Goal: Task Accomplishment & Management: Use online tool/utility

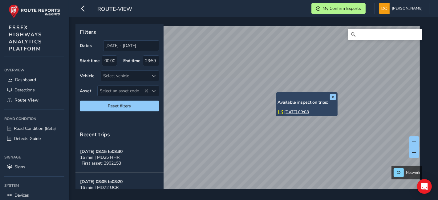
click at [289, 110] on link "Mon, 15 Sep, 09:08" at bounding box center [296, 112] width 25 height 6
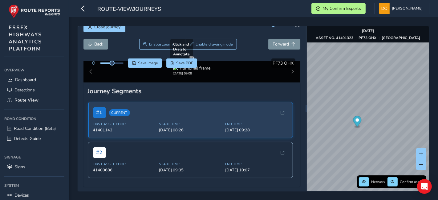
scroll to position [34, 0]
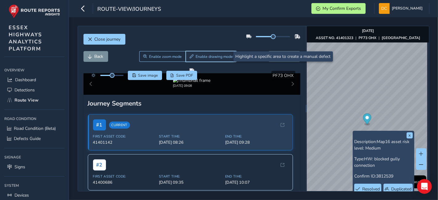
click at [205, 58] on span "Enable drawing mode" at bounding box center [214, 56] width 37 height 5
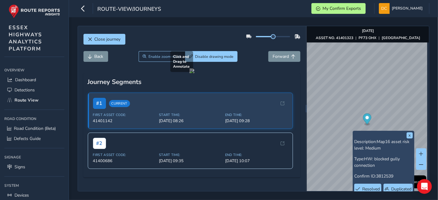
drag, startPoint x: 231, startPoint y: 137, endPoint x: 255, endPoint y: 163, distance: 35.3
click at [194, 73] on div at bounding box center [191, 70] width 5 height 5
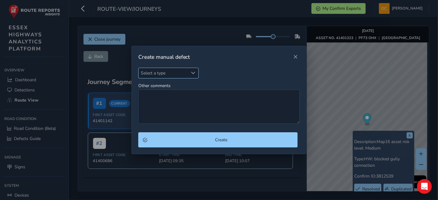
click at [156, 71] on span "Select a type" at bounding box center [164, 73] width 50 height 10
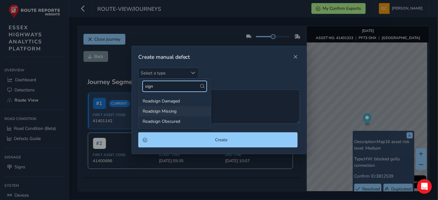
type input "sign"
click at [177, 111] on li "Roadsign Missing" at bounding box center [174, 111] width 73 height 10
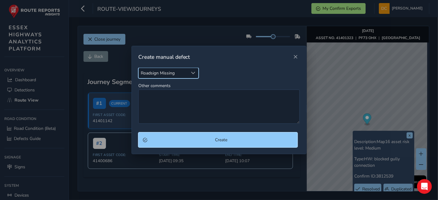
click at [193, 137] on button "Create" at bounding box center [218, 139] width 160 height 15
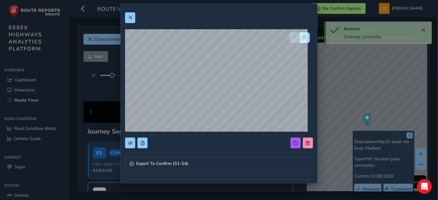
scroll to position [34, 0]
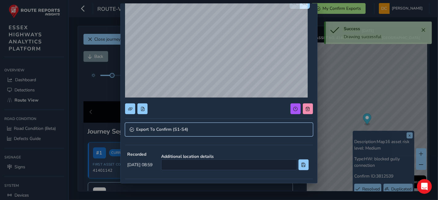
click at [176, 135] on link "Export To Confirm (S1-S4)" at bounding box center [219, 130] width 188 height 14
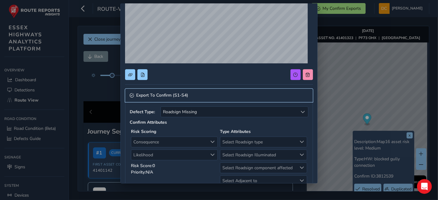
scroll to position [103, 0]
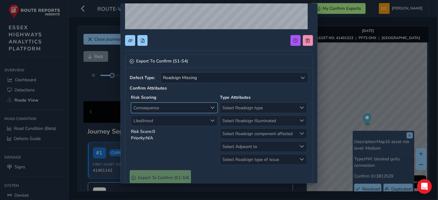
click at [166, 108] on span "Consequence" at bounding box center [169, 108] width 76 height 10
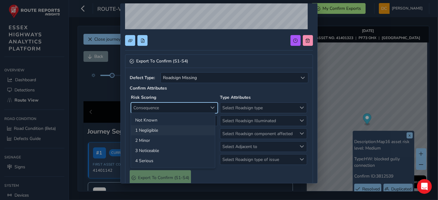
click at [168, 129] on li "1 Negligible" at bounding box center [173, 130] width 84 height 10
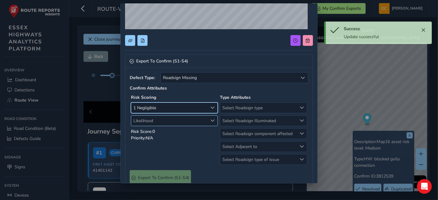
click at [167, 120] on span "Likelihood" at bounding box center [169, 121] width 76 height 10
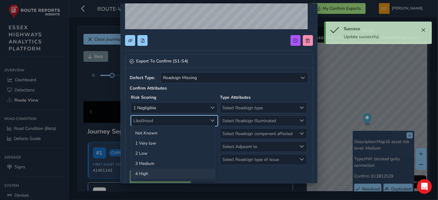
click at [158, 174] on li "4 High" at bounding box center [173, 174] width 84 height 10
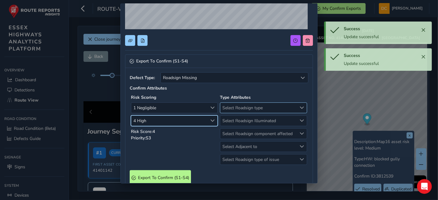
click at [226, 104] on span "Select Roadsign type" at bounding box center [258, 108] width 76 height 10
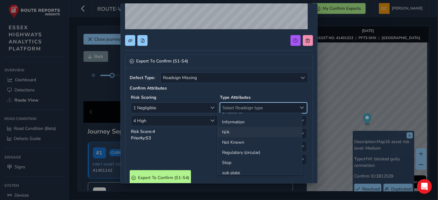
scroll to position [0, 0]
click at [247, 121] on li "Directional" at bounding box center [260, 120] width 84 height 10
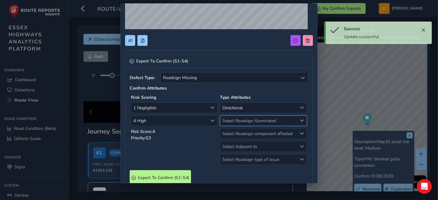
click at [248, 121] on span "Select Roadsign Illuminated" at bounding box center [258, 121] width 76 height 10
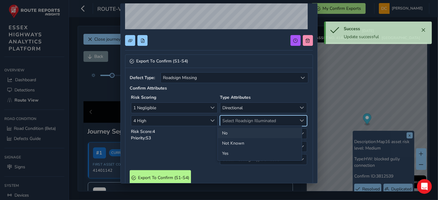
click at [249, 132] on li "No" at bounding box center [260, 133] width 84 height 10
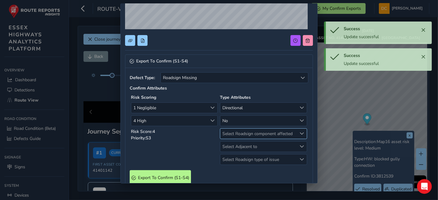
click at [251, 134] on span "Select Roadsign component affected" at bounding box center [258, 134] width 76 height 10
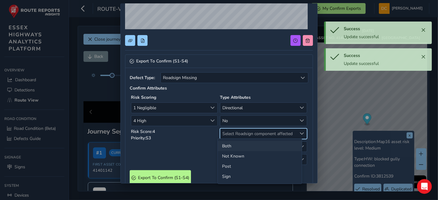
click at [252, 145] on li "Both" at bounding box center [260, 146] width 84 height 10
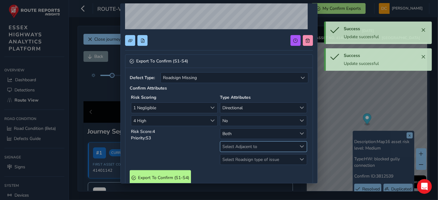
click at [248, 147] on span "Select Adjacent to" at bounding box center [258, 147] width 76 height 10
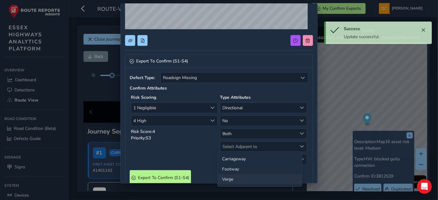
click at [248, 178] on li "Verge" at bounding box center [260, 179] width 84 height 10
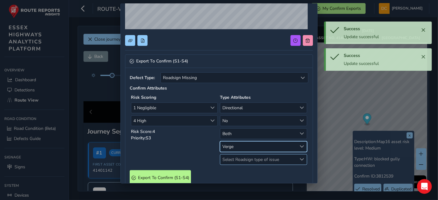
click at [248, 160] on span "Select Roadsign type of issue" at bounding box center [258, 160] width 76 height 10
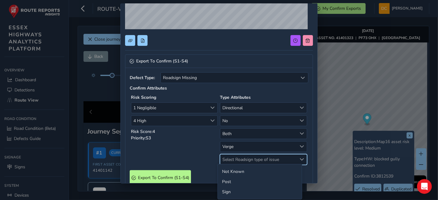
click at [190, 147] on div "Risk Scoring 1 Negligible 1 Negligible 4 High 4 High Risk Score: 4 Priority: S3" at bounding box center [174, 129] width 89 height 73
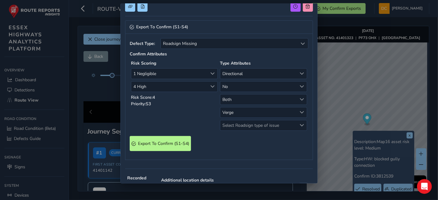
scroll to position [171, 0]
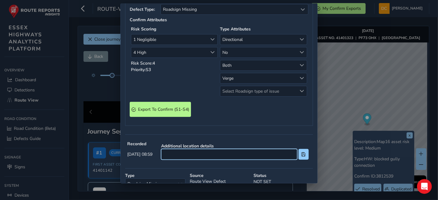
click at [200, 152] on input at bounding box center [229, 154] width 136 height 11
type input "on bend"
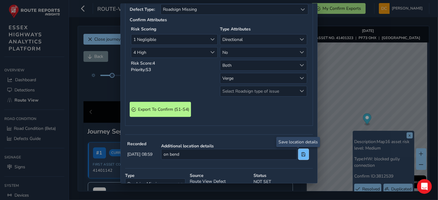
click at [299, 153] on button at bounding box center [304, 154] width 10 height 11
click at [301, 153] on span at bounding box center [303, 155] width 4 height 4
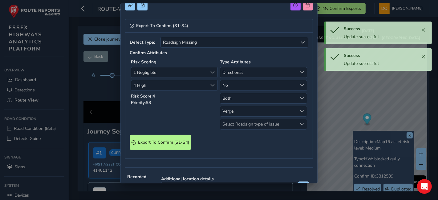
scroll to position [137, 0]
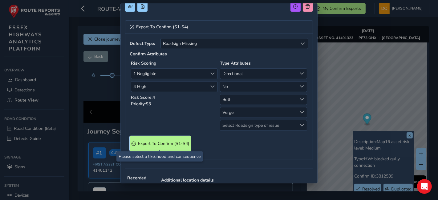
click at [175, 139] on S4\) "Export To Confirm (S1-S4)" at bounding box center [160, 143] width 61 height 15
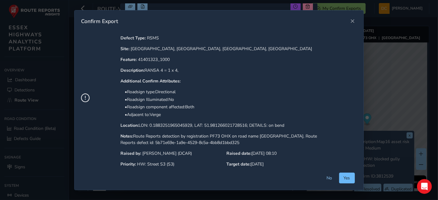
click at [348, 175] on button "Yes" at bounding box center [347, 178] width 16 height 11
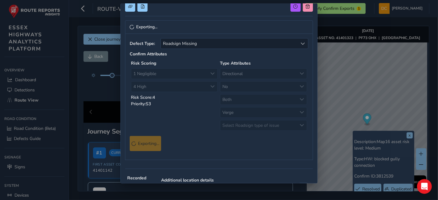
scroll to position [6, 0]
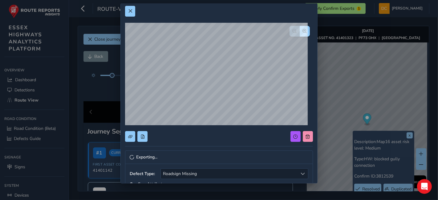
click at [135, 13] on div at bounding box center [219, 11] width 188 height 11
click at [134, 11] on button at bounding box center [130, 11] width 10 height 11
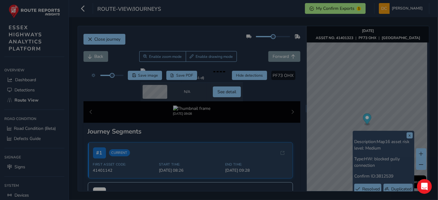
scroll to position [0, 0]
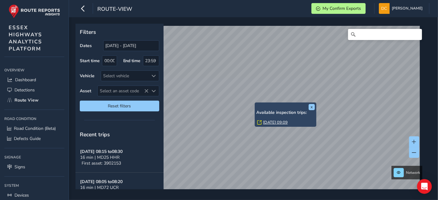
click at [269, 123] on link "Mon, 15 Sep, 09:09" at bounding box center [275, 123] width 25 height 6
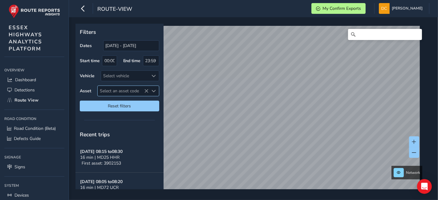
click at [132, 89] on span "Select an asset code" at bounding box center [123, 91] width 51 height 10
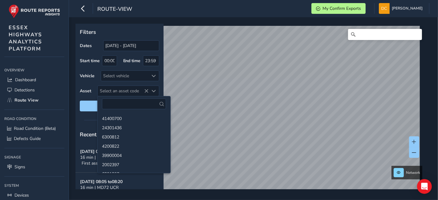
drag, startPoint x: 132, startPoint y: 89, endPoint x: 132, endPoint y: 85, distance: 4.0
click at [133, 89] on span "Select an asset code" at bounding box center [123, 91] width 51 height 10
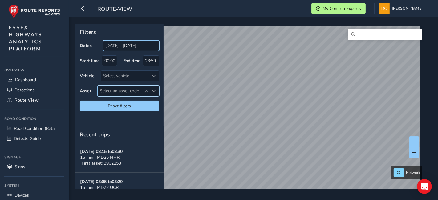
click at [128, 48] on input "[DATE] - [DATE]" at bounding box center [131, 45] width 56 height 11
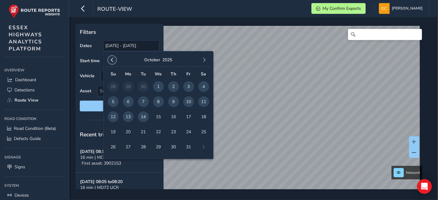
click at [112, 59] on span "button" at bounding box center [112, 60] width 4 height 4
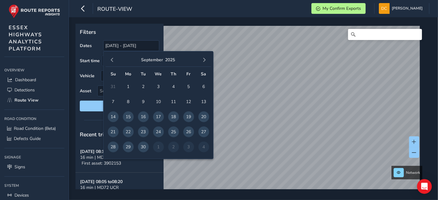
click at [113, 59] on span "button" at bounding box center [112, 60] width 4 height 4
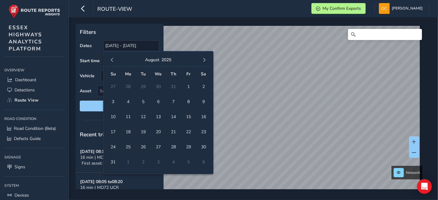
click at [113, 59] on span "button" at bounding box center [112, 60] width 4 height 4
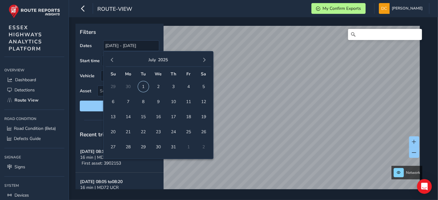
drag, startPoint x: 146, startPoint y: 83, endPoint x: 151, endPoint y: 82, distance: 5.7
click at [145, 83] on span "1" at bounding box center [143, 86] width 11 height 11
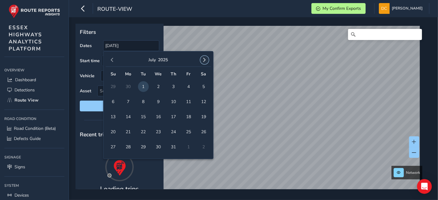
click at [204, 59] on span "button" at bounding box center [204, 60] width 4 height 4
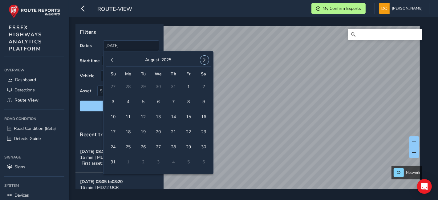
click at [204, 59] on span "button" at bounding box center [204, 60] width 4 height 4
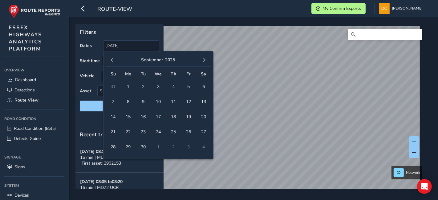
click at [204, 59] on span "button" at bounding box center [204, 60] width 4 height 4
click at [145, 116] on span "14" at bounding box center [143, 117] width 11 height 11
type input "[DATE] - [DATE]"
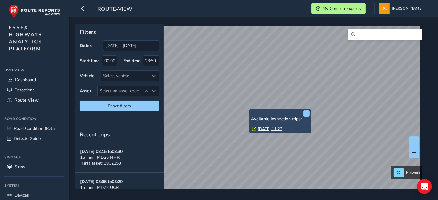
click at [268, 129] on link "Thu, 28 Aug, 11:23" at bounding box center [270, 129] width 25 height 6
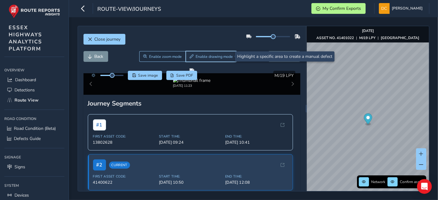
click at [202, 55] on span "Enable drawing mode" at bounding box center [214, 56] width 37 height 5
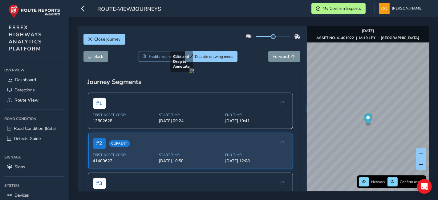
drag, startPoint x: 89, startPoint y: 99, endPoint x: 112, endPoint y: 132, distance: 39.6
click at [189, 73] on div at bounding box center [191, 70] width 5 height 5
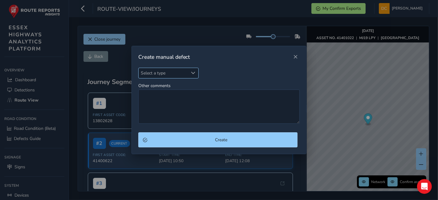
click at [157, 69] on span "Select a type" at bounding box center [164, 73] width 50 height 10
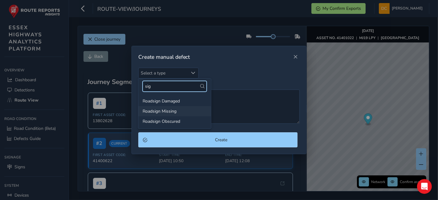
type input "sig"
click at [177, 112] on li "Roadsign Missing" at bounding box center [174, 111] width 73 height 10
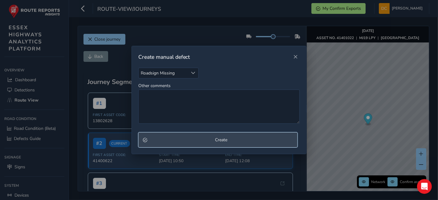
click at [215, 142] on span "Create" at bounding box center [221, 140] width 144 height 6
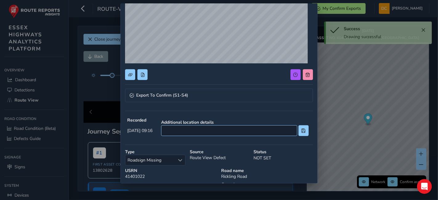
scroll to position [103, 0]
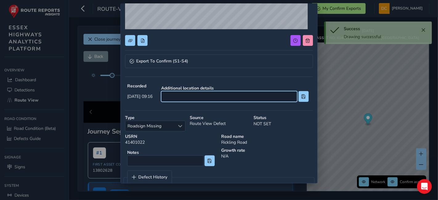
click at [187, 92] on input at bounding box center [229, 96] width 136 height 11
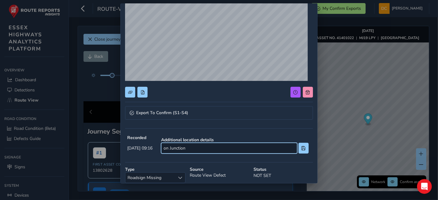
scroll to position [48, 0]
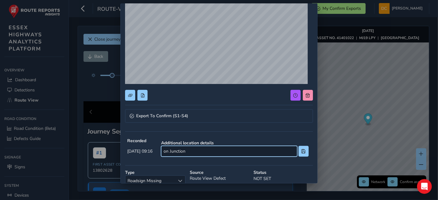
type input "on Junction"
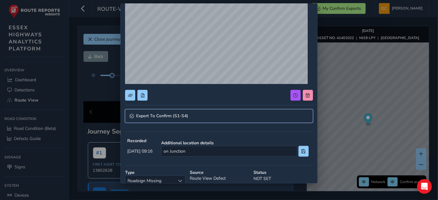
click at [145, 115] on span "Export To Confirm (S1-S4)" at bounding box center [162, 116] width 52 height 4
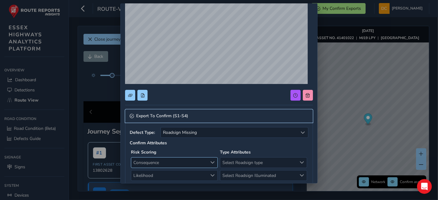
scroll to position [82, 0]
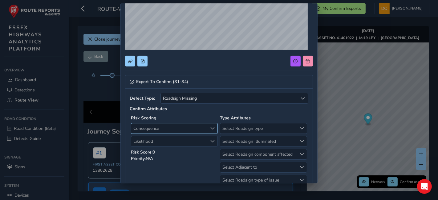
click at [169, 130] on span "Consequence" at bounding box center [169, 129] width 76 height 10
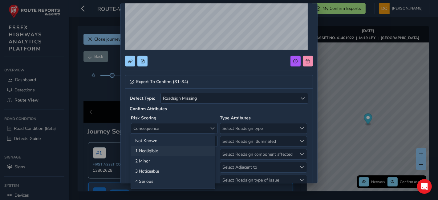
click at [160, 147] on li "1 Negligible" at bounding box center [173, 151] width 84 height 10
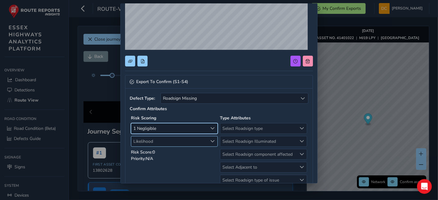
click at [159, 141] on span "Likelihood" at bounding box center [169, 141] width 76 height 10
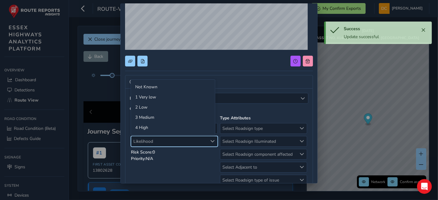
click at [157, 133] on ul "Not Known 1 Very low 2 Low 3 Medium 4 High" at bounding box center [173, 107] width 84 height 55
click at [157, 129] on li "4 High" at bounding box center [173, 128] width 84 height 10
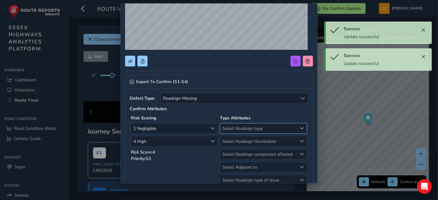
click at [230, 129] on span "Select Roadsign type" at bounding box center [258, 129] width 76 height 10
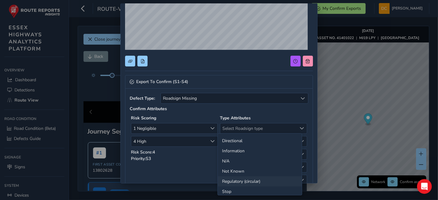
click at [246, 180] on li "Regulatory (circular)" at bounding box center [260, 182] width 84 height 10
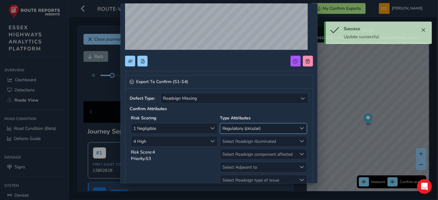
drag, startPoint x: 240, startPoint y: 128, endPoint x: 240, endPoint y: 132, distance: 3.7
click at [240, 128] on span "Regulatory (circular)" at bounding box center [258, 129] width 76 height 10
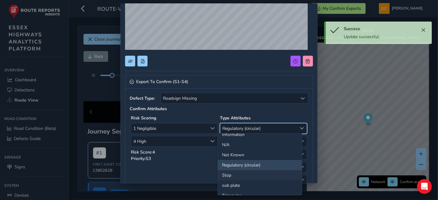
scroll to position [25, 0]
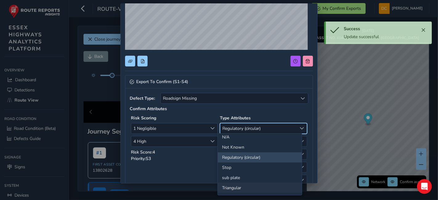
click at [240, 184] on li "Triangular" at bounding box center [260, 188] width 84 height 10
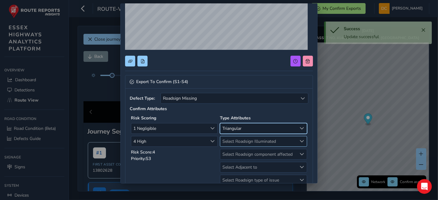
click at [240, 142] on span "Select Roadsign Illuminated" at bounding box center [258, 141] width 76 height 10
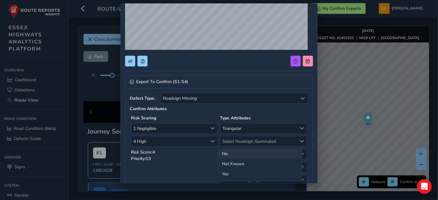
click at [234, 153] on li "No" at bounding box center [260, 154] width 84 height 10
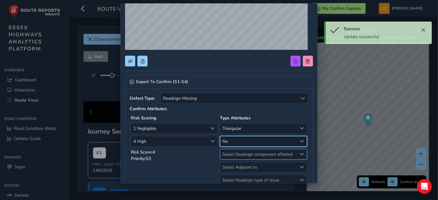
click at [238, 157] on span "Select Roadsign component affected" at bounding box center [258, 154] width 76 height 10
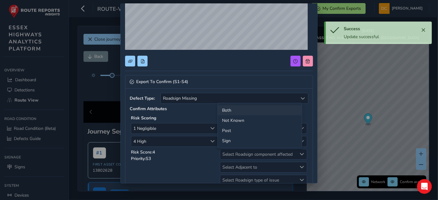
click at [238, 108] on li "Both" at bounding box center [260, 110] width 84 height 10
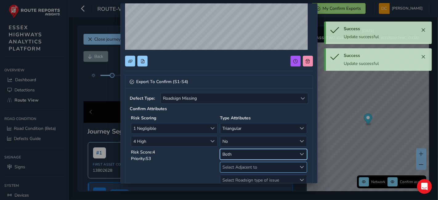
click at [251, 167] on span "Select Adjacent to" at bounding box center [258, 167] width 76 height 10
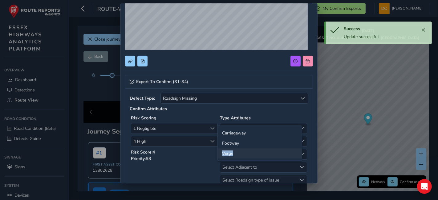
drag, startPoint x: 246, startPoint y: 143, endPoint x: 248, endPoint y: 152, distance: 9.3
click at [248, 152] on ul "Carriageway Footway Verge" at bounding box center [260, 143] width 84 height 35
click at [248, 153] on li "Verge" at bounding box center [260, 154] width 84 height 10
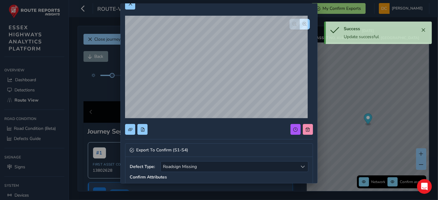
scroll to position [185, 0]
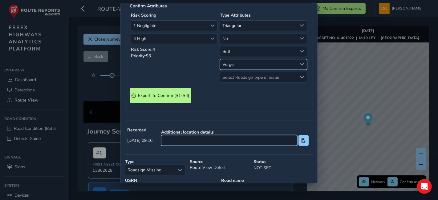
click at [202, 137] on input at bounding box center [229, 140] width 136 height 11
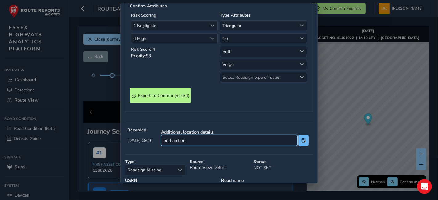
type input "on Junction"
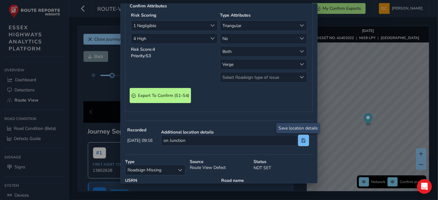
click at [301, 139] on span at bounding box center [303, 141] width 4 height 4
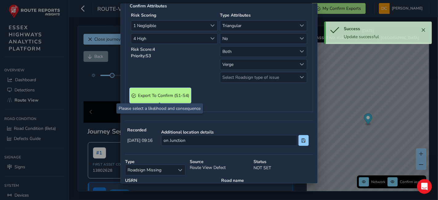
click at [160, 93] on span "Export To Confirm (S1-S4)" at bounding box center [163, 96] width 51 height 6
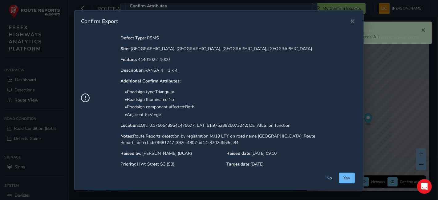
click at [350, 176] on span "Yes" at bounding box center [347, 178] width 6 height 6
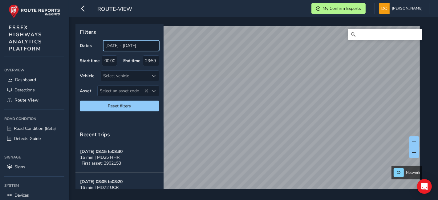
click at [127, 50] on input "[DATE] - [DATE]" at bounding box center [131, 45] width 56 height 11
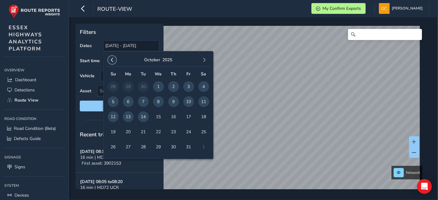
click at [109, 59] on button "button" at bounding box center [112, 60] width 9 height 9
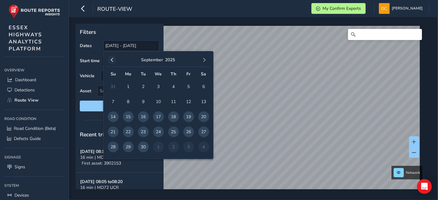
click at [110, 59] on span "button" at bounding box center [112, 60] width 4 height 4
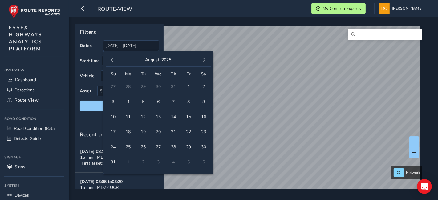
click at [110, 59] on span "button" at bounding box center [112, 60] width 4 height 4
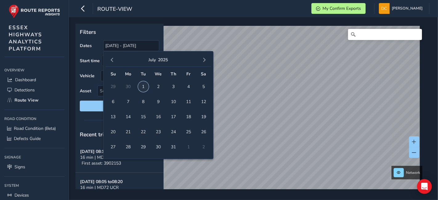
click at [147, 87] on span "1" at bounding box center [143, 86] width 11 height 11
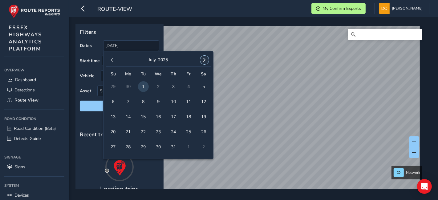
click at [205, 63] on button "button" at bounding box center [204, 60] width 9 height 9
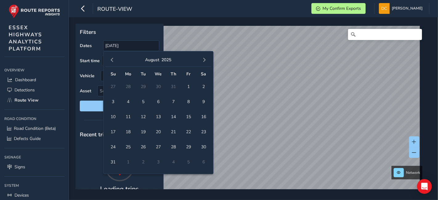
click at [205, 63] on button "button" at bounding box center [204, 60] width 9 height 9
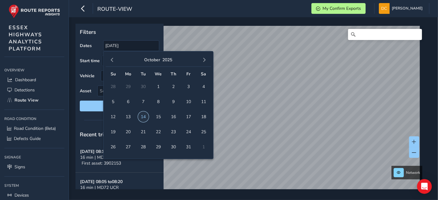
click at [145, 113] on span "14" at bounding box center [143, 117] width 11 height 11
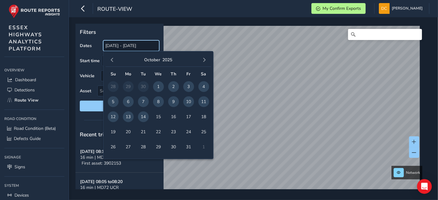
click at [118, 49] on input "[DATE] - [DATE]" at bounding box center [131, 45] width 56 height 11
click at [112, 64] on button "button" at bounding box center [112, 60] width 9 height 9
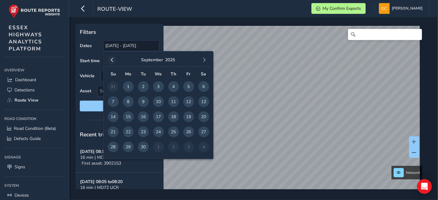
click at [112, 63] on button "button" at bounding box center [112, 60] width 9 height 9
click at [112, 62] on span "button" at bounding box center [112, 60] width 4 height 4
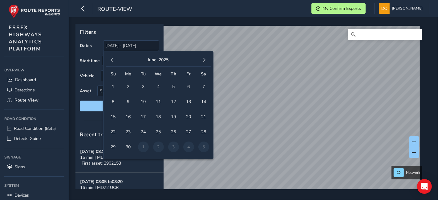
click at [112, 62] on span "button" at bounding box center [112, 60] width 4 height 4
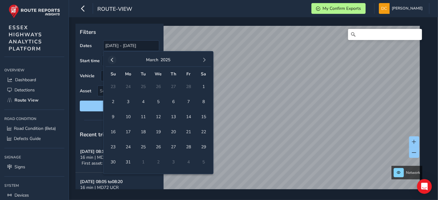
click at [110, 60] on span "button" at bounding box center [112, 60] width 4 height 4
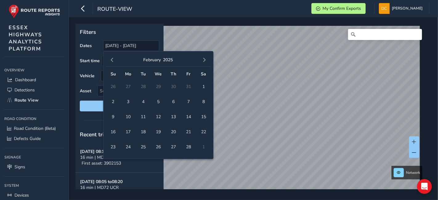
click at [110, 60] on span "button" at bounding box center [112, 60] width 4 height 4
drag, startPoint x: 160, startPoint y: 84, endPoint x: 197, endPoint y: 68, distance: 39.9
click at [161, 84] on span "1" at bounding box center [158, 86] width 11 height 11
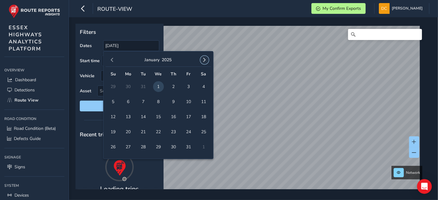
click at [207, 59] on button "button" at bounding box center [204, 60] width 9 height 9
click at [205, 59] on span "button" at bounding box center [204, 60] width 4 height 4
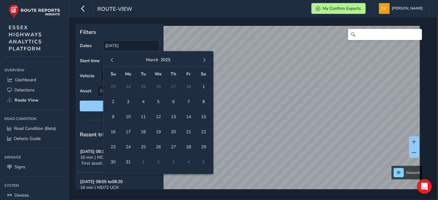
click at [205, 59] on span "button" at bounding box center [204, 60] width 4 height 4
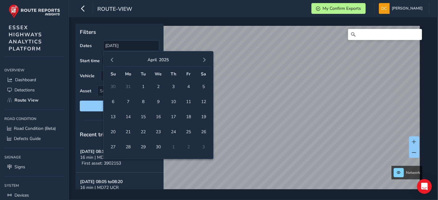
click at [205, 60] on span "button" at bounding box center [204, 60] width 4 height 4
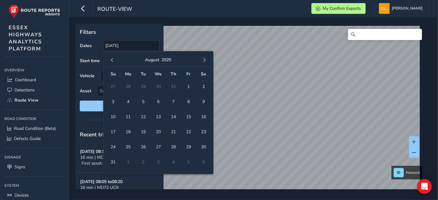
click at [205, 60] on span "button" at bounding box center [204, 60] width 4 height 4
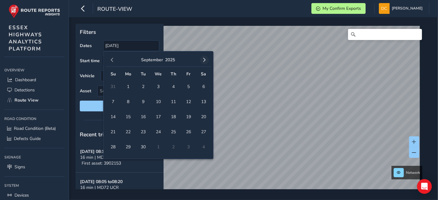
click at [201, 59] on button "button" at bounding box center [204, 60] width 9 height 9
click at [146, 116] on span "14" at bounding box center [143, 117] width 11 height 11
type input "[DATE] - [DATE]"
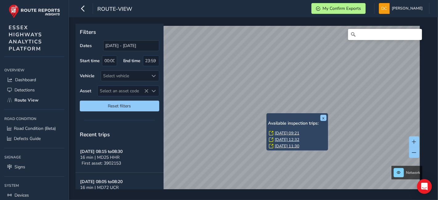
click at [289, 132] on link "[DATE] 09:21" at bounding box center [287, 134] width 25 height 6
